Goal: Navigation & Orientation: Find specific page/section

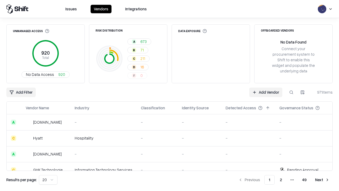
click at [48, 179] on html "Issues Vendors Integrations Unmanaged Access 920 Total No Data Access 920 Risk …" at bounding box center [169, 95] width 339 height 191
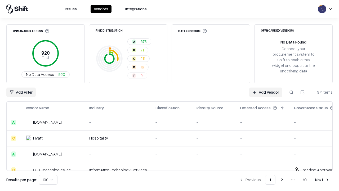
click at [322, 179] on button "Next" at bounding box center [322, 180] width 21 height 10
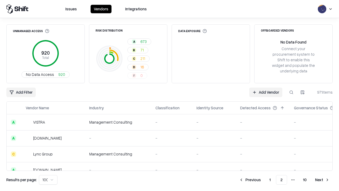
click at [322, 179] on button "Next" at bounding box center [322, 180] width 21 height 10
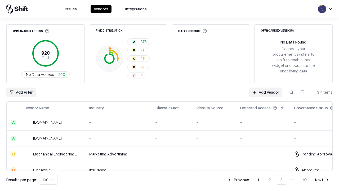
click at [322, 179] on button "Next" at bounding box center [322, 180] width 21 height 10
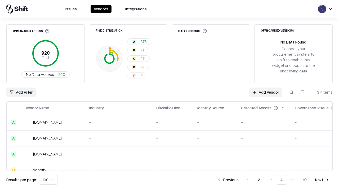
click at [322, 179] on button "Next" at bounding box center [322, 180] width 21 height 10
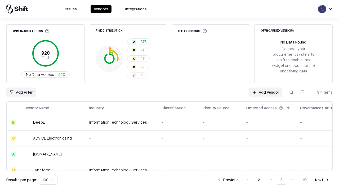
click at [322, 179] on button "Next" at bounding box center [322, 180] width 21 height 10
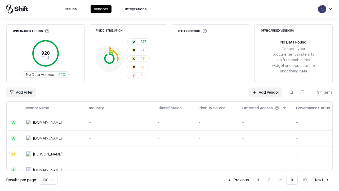
click at [322, 179] on button "Next" at bounding box center [322, 180] width 21 height 10
click at [250, 179] on button "Previous" at bounding box center [250, 180] width 28 height 10
click at [238, 179] on button "Previous" at bounding box center [238, 180] width 28 height 10
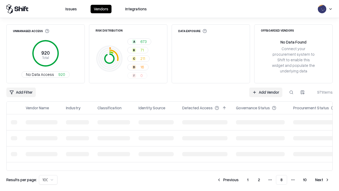
click at [228, 179] on button "Previous" at bounding box center [228, 180] width 28 height 10
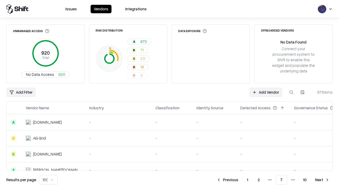
click at [227, 179] on button "Previous" at bounding box center [227, 180] width 28 height 10
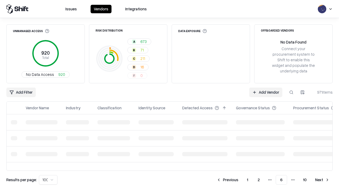
click at [227, 179] on button "Previous" at bounding box center [227, 180] width 28 height 10
